Goal: Navigation & Orientation: Find specific page/section

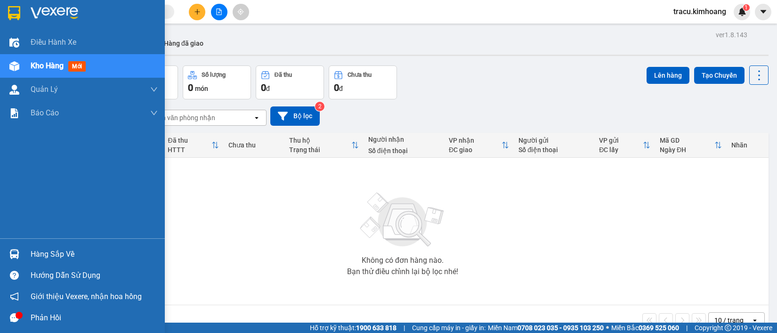
click at [48, 249] on div "Hàng sắp về" at bounding box center [94, 254] width 127 height 14
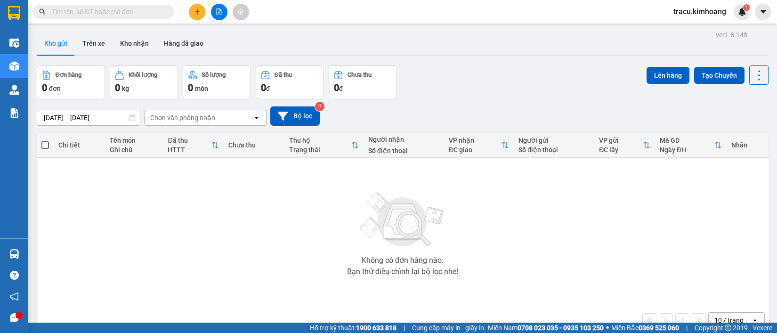
drag, startPoint x: 73, startPoint y: 184, endPoint x: 79, endPoint y: 179, distance: 7.4
click at [76, 181] on section "Kết quả tìm kiếm ( 0 ) Bộ lọc No Data tracu.kimhoang 1 Điều hành xe Kho hàng mớ…" at bounding box center [388, 166] width 777 height 333
click at [118, 46] on button "Kho nhận" at bounding box center [135, 43] width 44 height 23
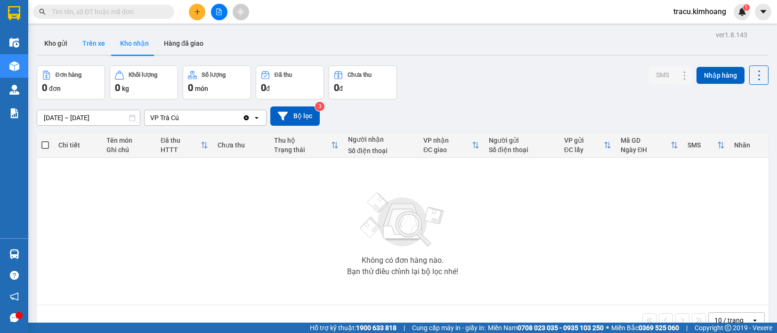
click at [99, 40] on button "Trên xe" at bounding box center [94, 43] width 38 height 23
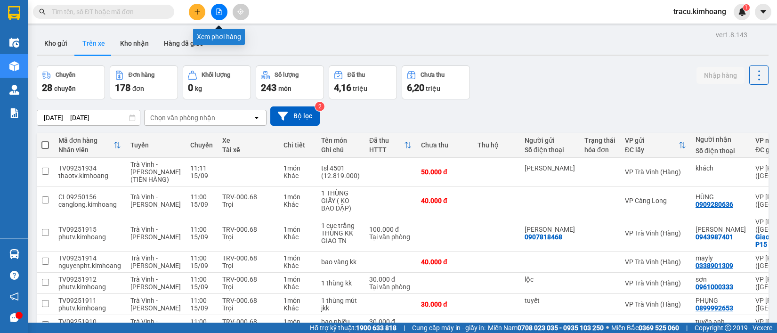
click at [218, 8] on button at bounding box center [219, 12] width 16 height 16
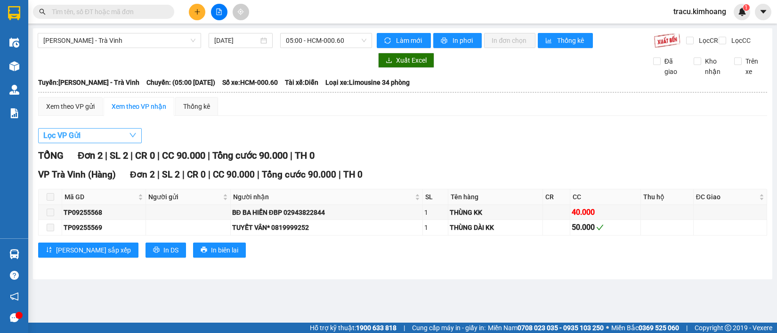
click at [137, 140] on button "Lọc VP Gửi" at bounding box center [90, 135] width 104 height 15
click at [282, 130] on div "Xem theo VP gửi Xem theo VP nhận Thống kê Lọc VP Gửi TỔNG Đơn 2 | SL 2 | CR 0 …" at bounding box center [402, 183] width 729 height 172
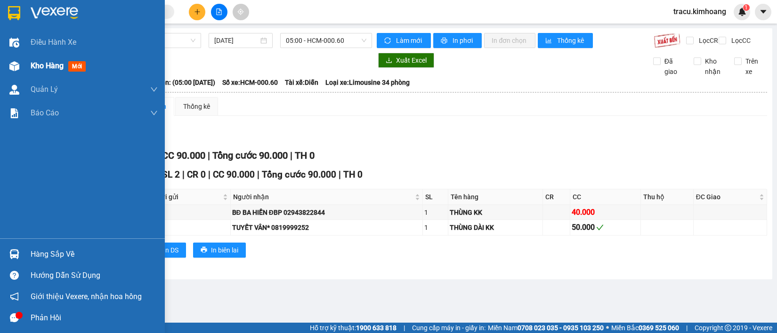
click at [81, 66] on span "mới" at bounding box center [76, 66] width 17 height 10
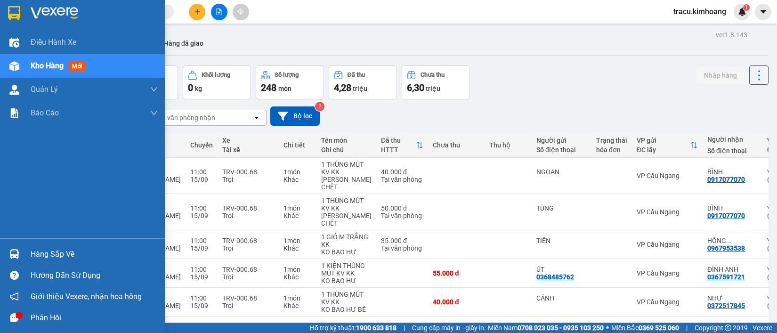
click at [46, 255] on div "Hàng sắp về" at bounding box center [94, 254] width 127 height 14
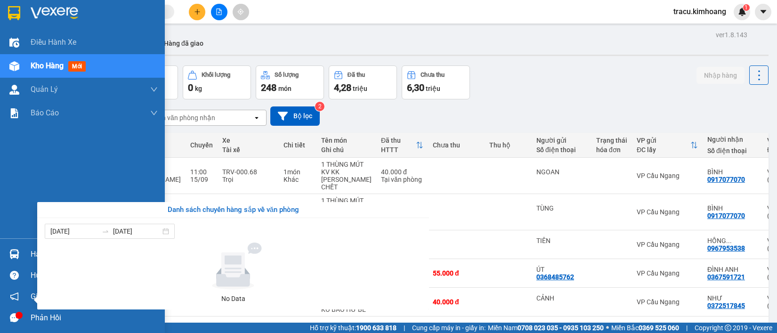
click at [19, 241] on div "Điều hành xe Kho hàng mới Quản [PERSON_NAME] lý chuyến Quản lý khách hàng mới B…" at bounding box center [82, 166] width 165 height 333
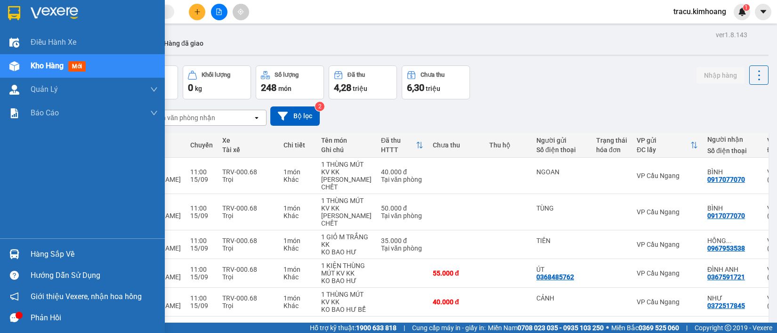
click at [63, 68] on span "Kho hàng" at bounding box center [47, 65] width 33 height 9
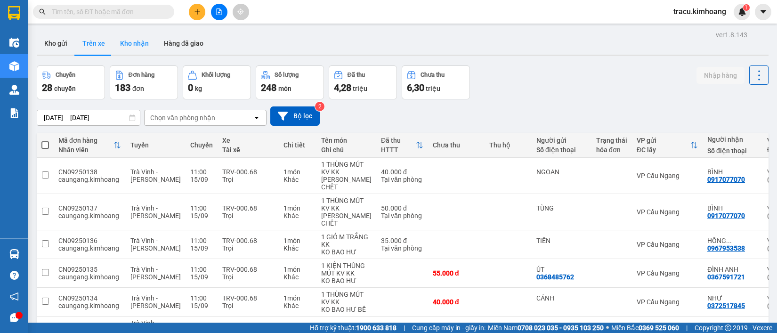
click at [129, 45] on button "Kho nhận" at bounding box center [135, 43] width 44 height 23
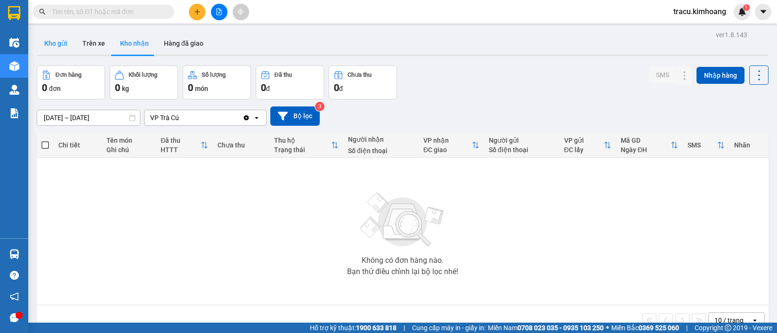
click at [62, 47] on button "Kho gửi" at bounding box center [56, 43] width 38 height 23
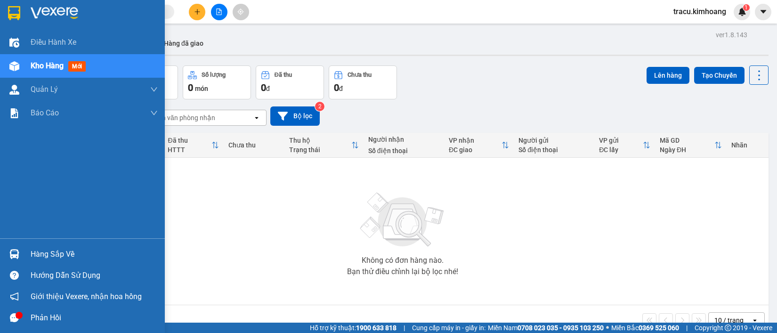
click at [55, 253] on div "Hàng sắp về" at bounding box center [94, 254] width 127 height 14
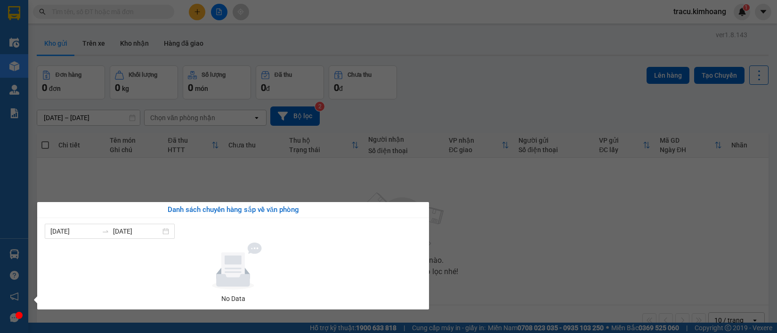
click at [41, 173] on section "Kết quả tìm kiếm ( 0 ) Bộ lọc No Data tracu.kimhoang 1 Điều hành xe Kho hàng mớ…" at bounding box center [388, 166] width 777 height 333
